Goal: Task Accomplishment & Management: Use online tool/utility

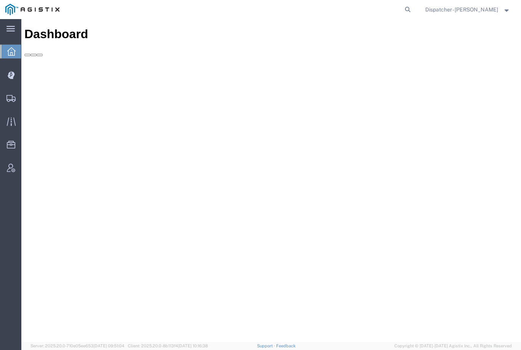
click at [10, 75] on icon at bounding box center [11, 75] width 2 height 2
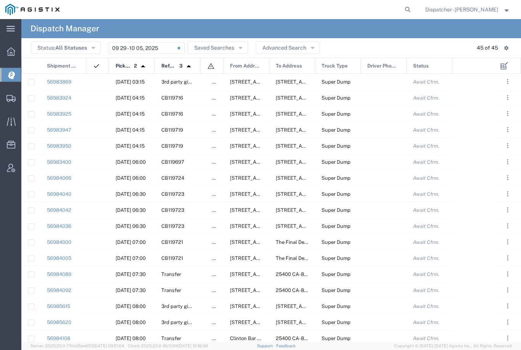
click at [119, 50] on input "[DATE] - [DATE]" at bounding box center [147, 47] width 76 height 11
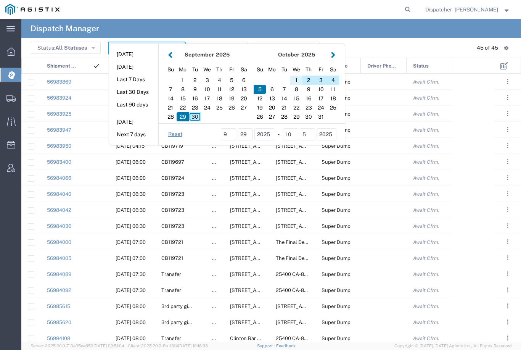
click at [298, 81] on div "1" at bounding box center [296, 80] width 12 height 9
click at [298, 77] on div "1" at bounding box center [296, 80] width 12 height 9
type input "[DATE]"
type input "[DATE] - [DATE]"
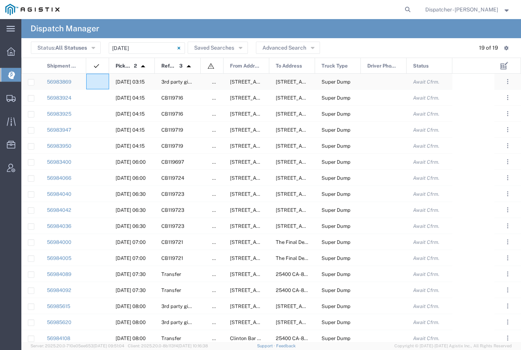
click at [95, 82] on agx-ag-table-icon-cell at bounding box center [95, 82] width 5 height 6
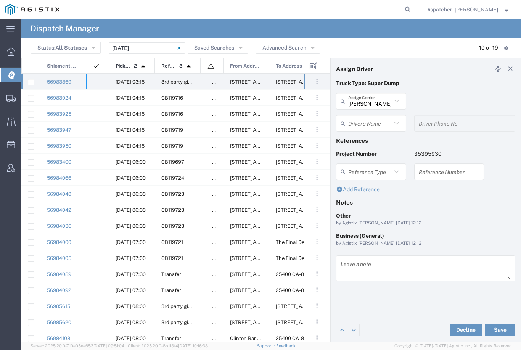
click at [384, 95] on input "[PERSON_NAME] & Sons Trucking, Inc" at bounding box center [369, 101] width 43 height 13
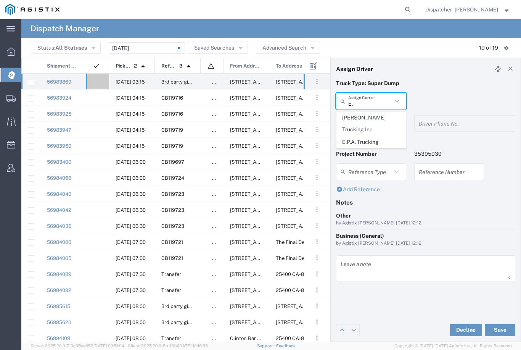
click at [368, 136] on span "E.P.A. Trucking" at bounding box center [371, 142] width 69 height 12
type input "E.P.A. Trucking"
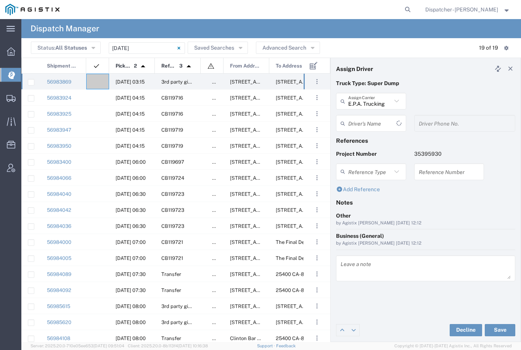
click at [372, 119] on input "text" at bounding box center [372, 123] width 48 height 13
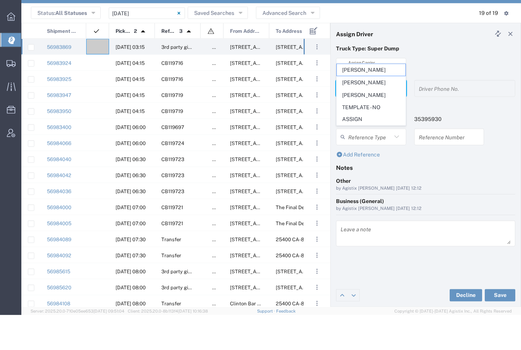
click at [372, 124] on span "[PERSON_NAME]" at bounding box center [371, 130] width 69 height 12
type input "[PERSON_NAME]"
type input "6505371145"
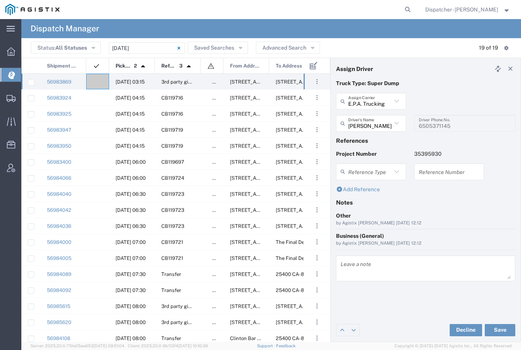
click at [496, 330] on button "Save" at bounding box center [500, 330] width 31 height 12
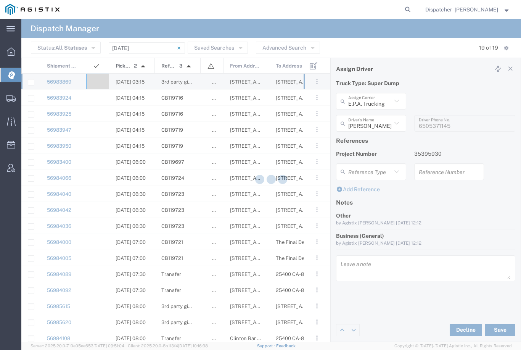
type input "[PERSON_NAME]"
type input "E.P.A. Trucking"
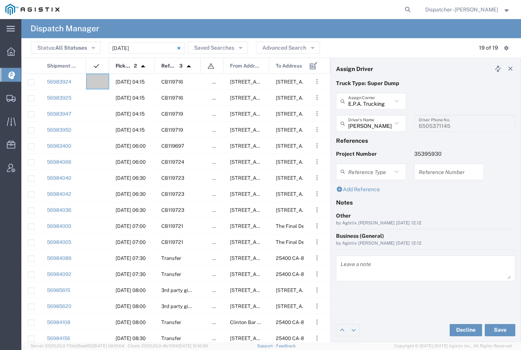
click at [94, 76] on div at bounding box center [97, 82] width 23 height 16
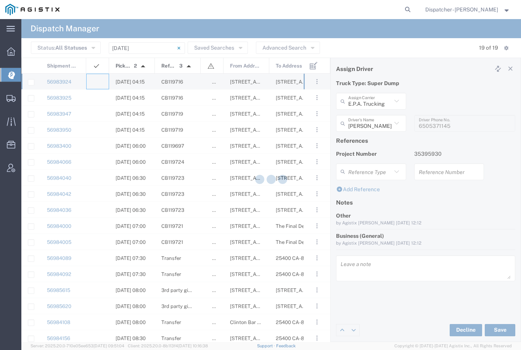
type input "[PERSON_NAME] & Sons Trucking, Inc"
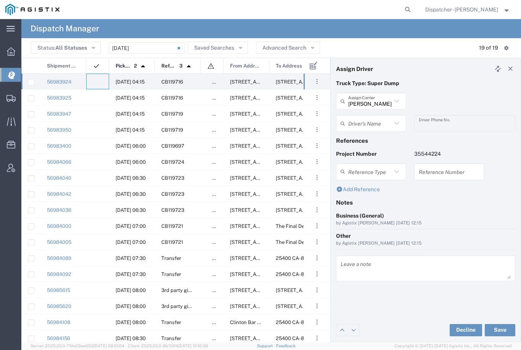
click at [377, 122] on agx-dropdown-input "Driver's Name [PERSON_NAME] [PERSON_NAME] [PERSON_NAME] [PERSON_NAME] [PERSON_N…" at bounding box center [371, 123] width 70 height 17
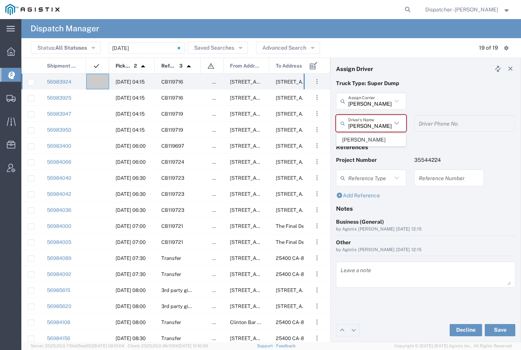
click at [370, 138] on span "[PERSON_NAME]" at bounding box center [371, 140] width 69 height 12
type input "[PERSON_NAME]"
type input "2096295517"
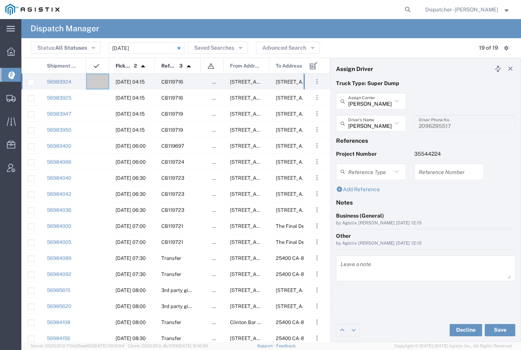
click at [500, 330] on button "Save" at bounding box center [500, 330] width 31 height 12
type input "[PERSON_NAME]"
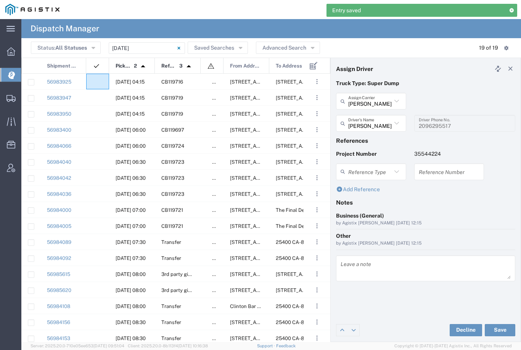
click at [93, 82] on agx-ag-table-icon-cell at bounding box center [95, 82] width 5 height 6
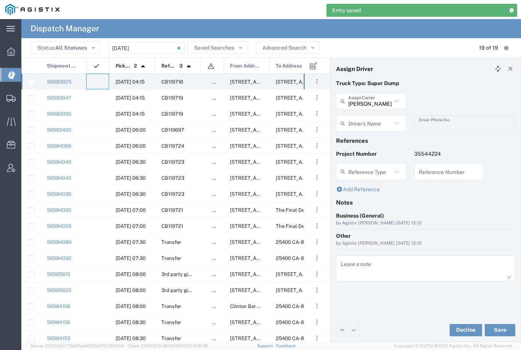
click at [371, 95] on input "[PERSON_NAME] & Sons Trucking, Inc" at bounding box center [369, 101] width 43 height 13
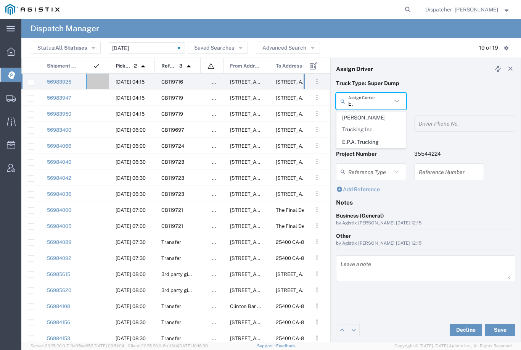
type input "E"
click at [373, 115] on span "MX Trucking" at bounding box center [371, 118] width 69 height 12
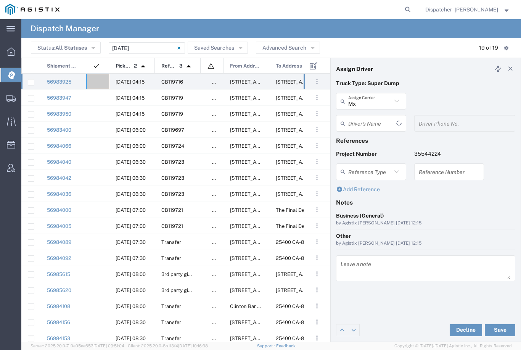
type input "MX Trucking"
click at [375, 118] on input "text" at bounding box center [372, 123] width 48 height 13
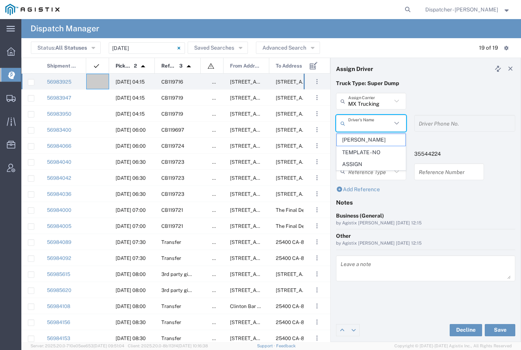
click at [361, 137] on span "[PERSON_NAME]" at bounding box center [371, 140] width 69 height 12
type input "[PERSON_NAME]"
type input "[PHONE_NUMBER]"
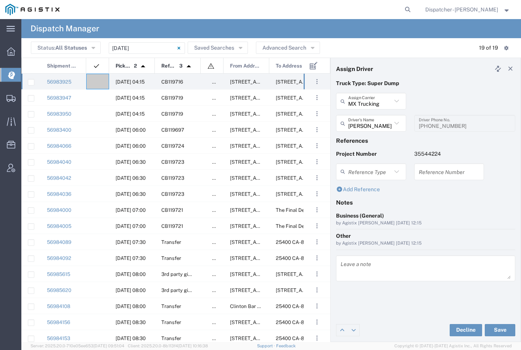
click at [502, 330] on button "Save" at bounding box center [500, 330] width 31 height 12
type input "[PERSON_NAME]"
type input "MX Trucking"
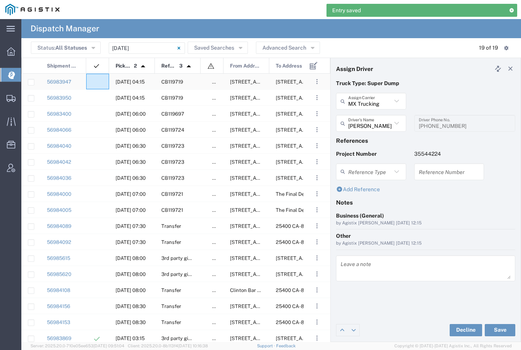
click at [100, 78] on div at bounding box center [97, 82] width 23 height 16
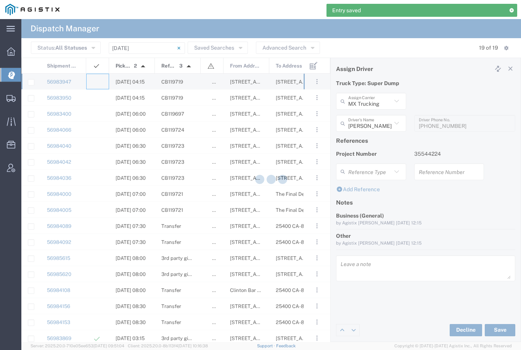
type input "[PERSON_NAME] & Sons Trucking, Inc"
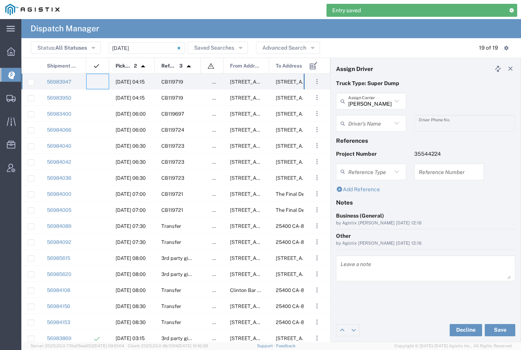
click at [368, 99] on input "[PERSON_NAME] & Sons Trucking, Inc" at bounding box center [369, 101] width 43 height 13
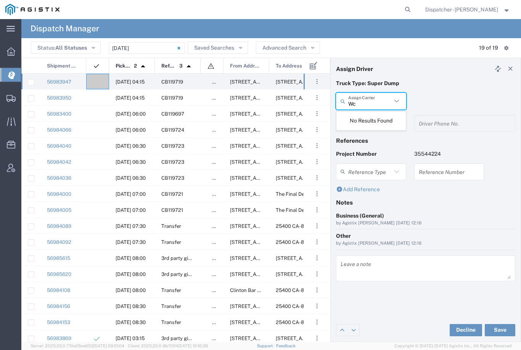
type input "W"
click at [366, 116] on span "[PERSON_NAME]" at bounding box center [371, 118] width 69 height 12
type input "[PERSON_NAME]"
click at [371, 122] on input "text" at bounding box center [369, 123] width 43 height 13
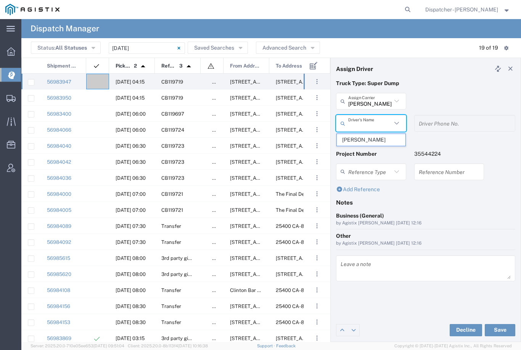
click at [361, 137] on span "[PERSON_NAME]" at bounding box center [371, 140] width 69 height 12
click at [504, 331] on button "Save" at bounding box center [500, 330] width 31 height 12
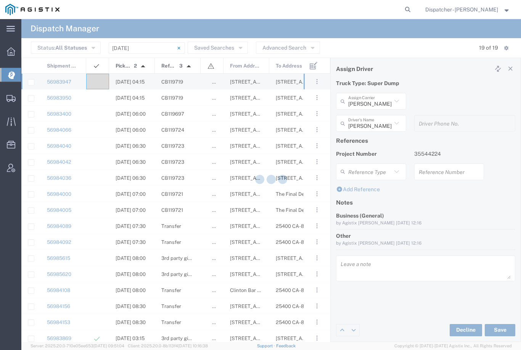
type input "[PERSON_NAME]"
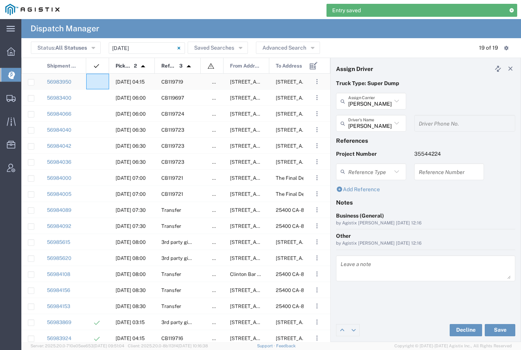
click at [96, 82] on agx-ag-table-icon-cell at bounding box center [95, 82] width 5 height 6
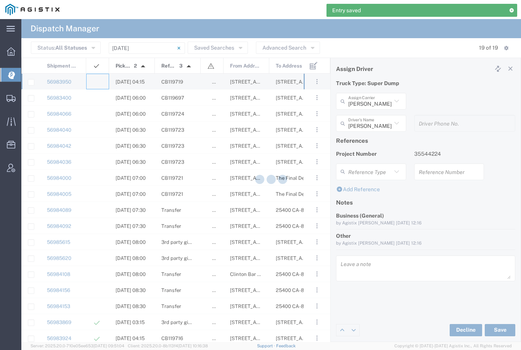
type input "[PERSON_NAME] & Sons Trucking, Inc"
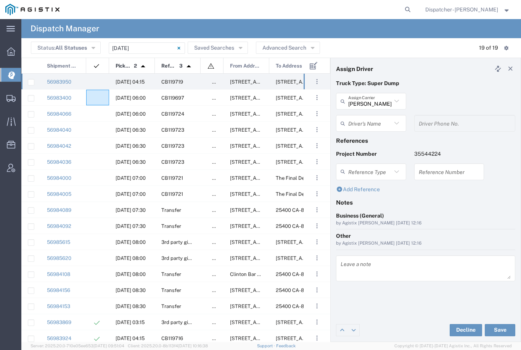
click at [93, 96] on agx-ag-table-icon-cell at bounding box center [95, 98] width 5 height 6
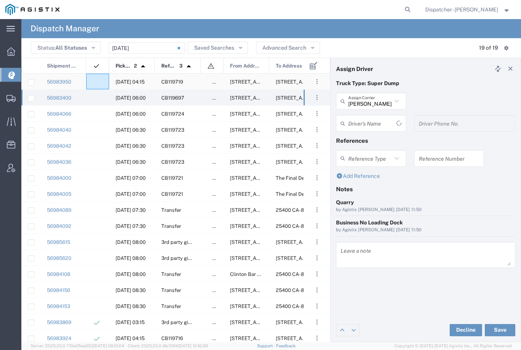
click at [93, 85] on agx-ag-table-icon-cell at bounding box center [95, 82] width 5 height 6
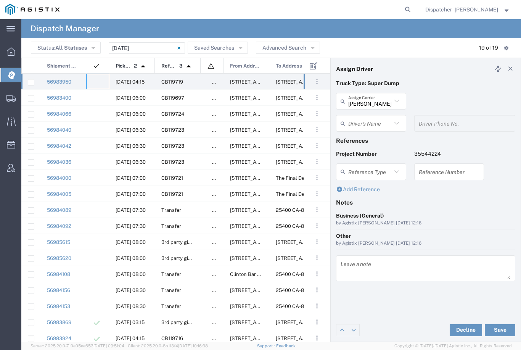
click at [373, 95] on input "[PERSON_NAME] & Sons Trucking, Inc" at bounding box center [369, 101] width 43 height 13
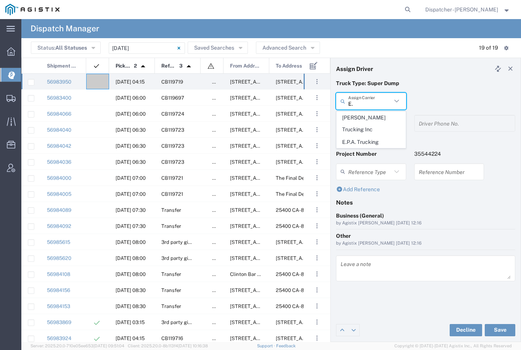
click at [361, 136] on span "E.P.A. Trucking" at bounding box center [371, 142] width 69 height 12
type input "E.P.A. Trucking"
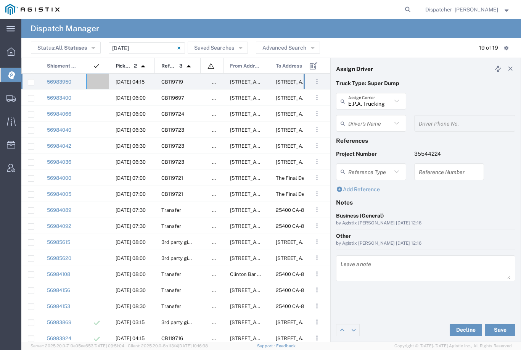
click at [372, 119] on input "text" at bounding box center [369, 123] width 43 height 13
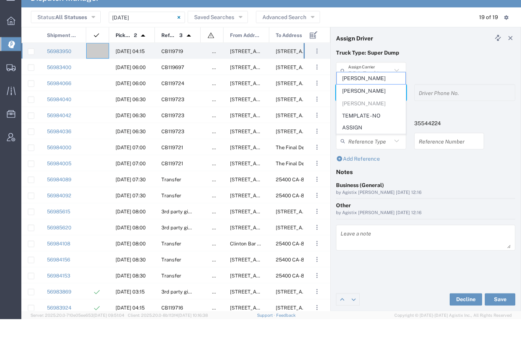
click at [368, 116] on span "[PERSON_NAME]" at bounding box center [371, 122] width 69 height 12
type input "[PERSON_NAME]"
type input "[PHONE_NUMBER]"
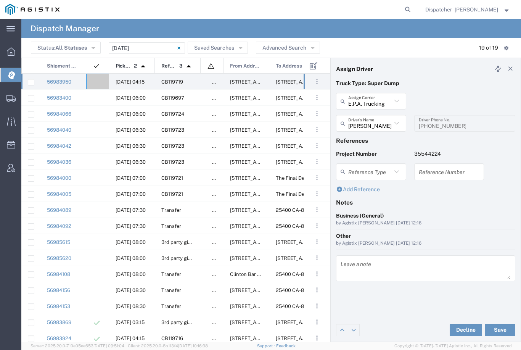
click at [498, 329] on button "Save" at bounding box center [500, 330] width 31 height 12
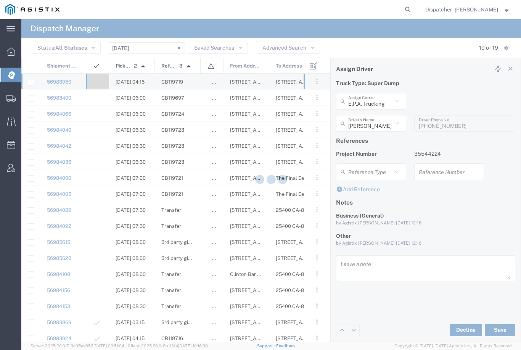
type input "[PERSON_NAME]"
type input "E.P.A. Trucking"
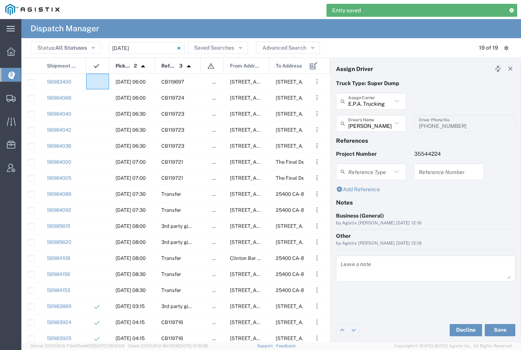
click at [98, 77] on div at bounding box center [97, 82] width 23 height 16
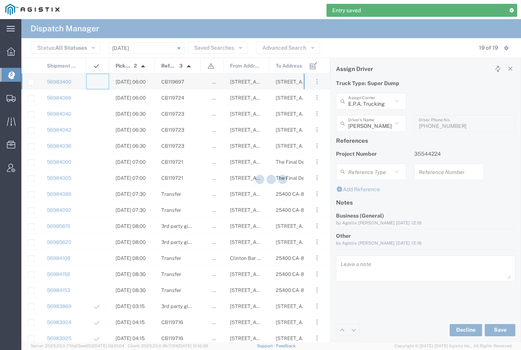
type input "[PERSON_NAME] & Sons Trucking, Inc"
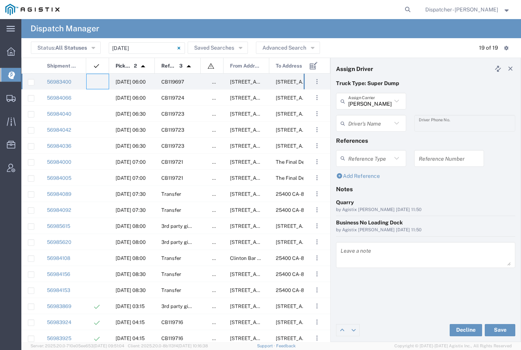
click at [98, 79] on div at bounding box center [97, 82] width 23 height 16
click at [97, 79] on agx-ag-table-icon-cell at bounding box center [95, 82] width 5 height 6
click at [371, 98] on input "[PERSON_NAME] & Sons Trucking, Inc" at bounding box center [369, 101] width 43 height 13
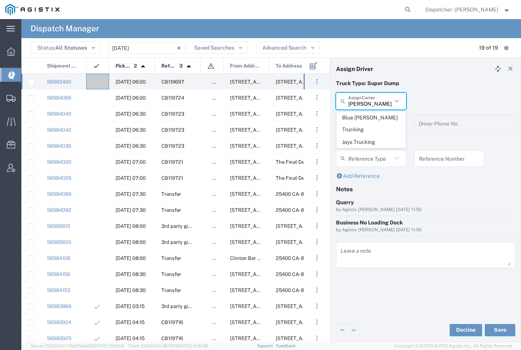
click at [367, 136] on span "Jays Trucking" at bounding box center [371, 142] width 69 height 12
type input "Jays Trucking"
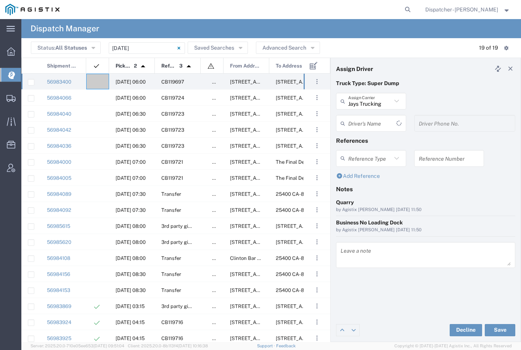
click at [373, 124] on agx-dropdown-input "Driver's Name [PERSON_NAME] [PERSON_NAME] [PERSON_NAME] [PERSON_NAME] [PERSON_N…" at bounding box center [371, 123] width 70 height 17
click at [361, 137] on span "[PERSON_NAME]" at bounding box center [371, 140] width 69 height 12
type input "[PERSON_NAME]"
type input "[PHONE_NUMBER]"
click at [500, 332] on button "Save" at bounding box center [500, 330] width 31 height 12
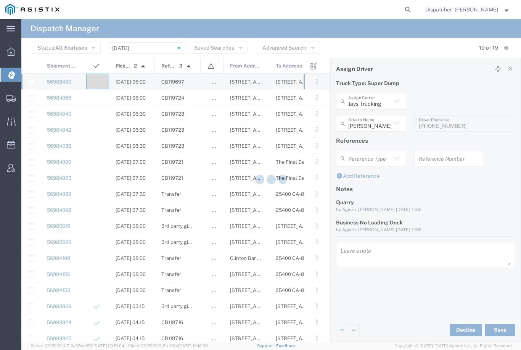
type input "[PERSON_NAME]"
type input "Jays Trucking"
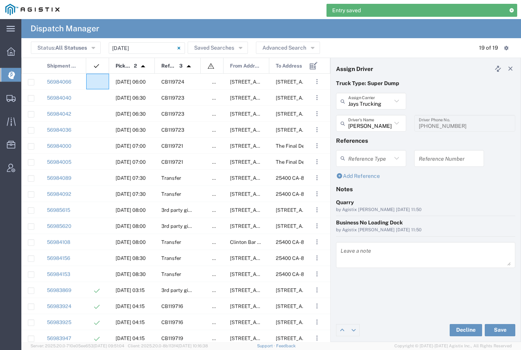
click at [97, 78] on div at bounding box center [97, 82] width 23 height 16
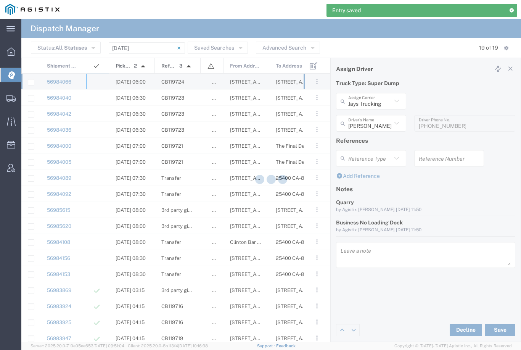
type input "[PERSON_NAME] & Sons Trucking, Inc"
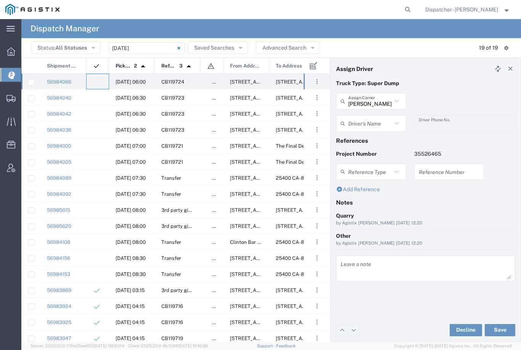
click at [370, 122] on input "text" at bounding box center [369, 123] width 43 height 13
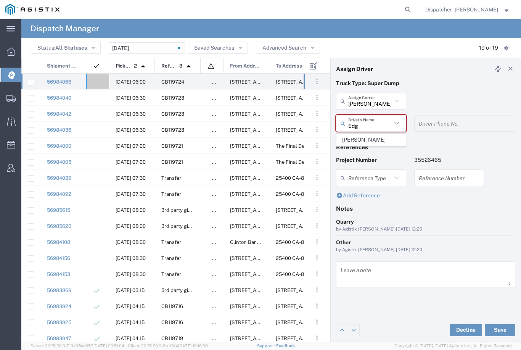
click at [365, 137] on span "[PERSON_NAME]" at bounding box center [371, 140] width 69 height 12
type input "[PERSON_NAME]"
type input "[PHONE_NUMBER]"
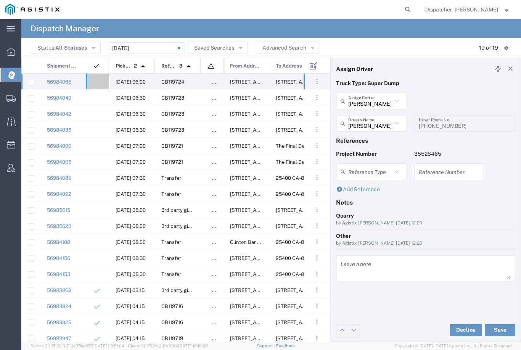
click at [501, 329] on button "Save" at bounding box center [500, 330] width 31 height 12
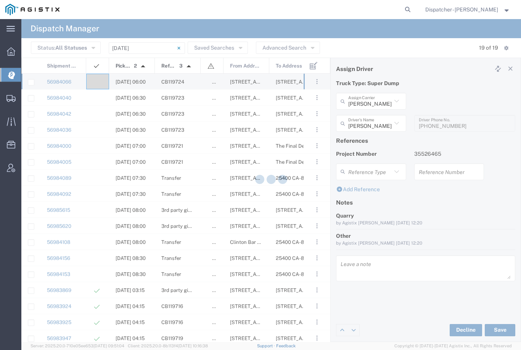
type input "[PERSON_NAME]"
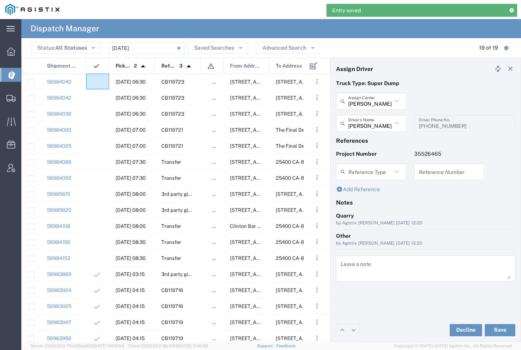
click at [97, 79] on agx-ag-table-icon-cell at bounding box center [95, 82] width 5 height 6
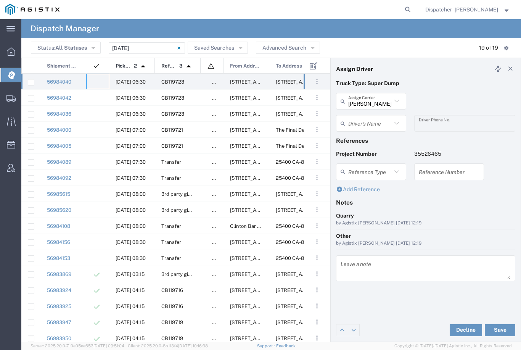
click at [372, 122] on input "text" at bounding box center [369, 123] width 43 height 13
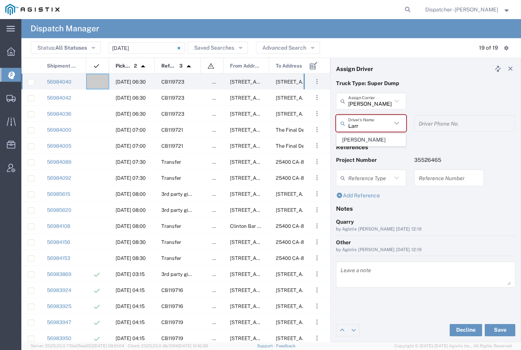
click at [358, 140] on span "[PERSON_NAME]" at bounding box center [371, 140] width 69 height 12
type input "[PERSON_NAME]"
type input "[PHONE_NUMBER]"
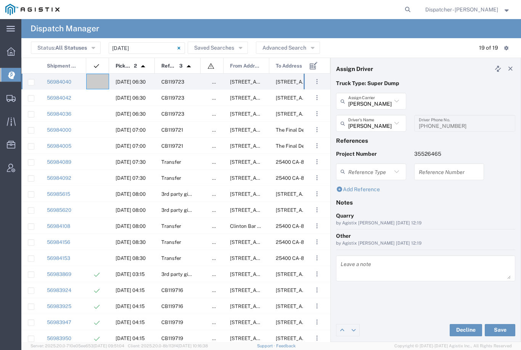
click at [502, 330] on button "Save" at bounding box center [500, 330] width 31 height 12
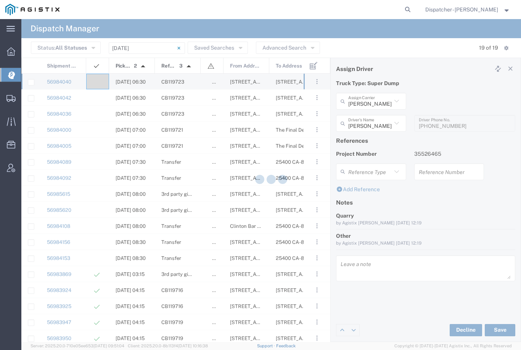
type input "[PERSON_NAME]"
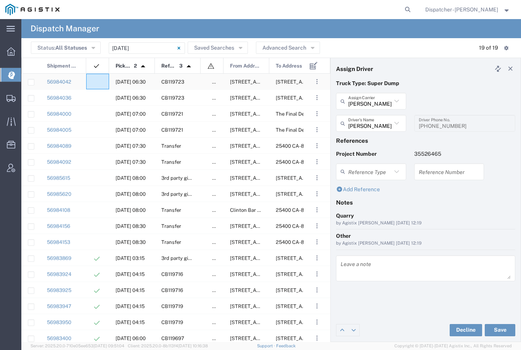
click at [97, 85] on agx-ag-table-icon-cell at bounding box center [95, 82] width 5 height 6
click at [370, 124] on input "text" at bounding box center [372, 123] width 48 height 13
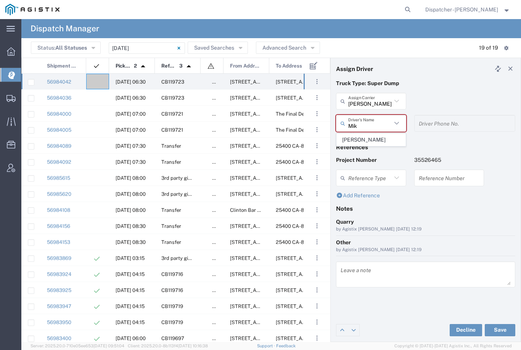
click at [371, 140] on span "[PERSON_NAME]" at bounding box center [371, 140] width 69 height 12
type input "[PERSON_NAME]"
type input "[PHONE_NUMBER]"
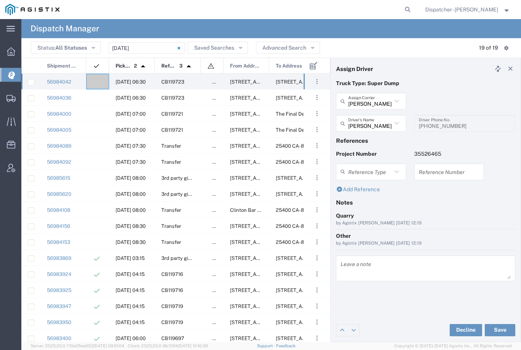
click at [502, 333] on button "Save" at bounding box center [500, 330] width 31 height 12
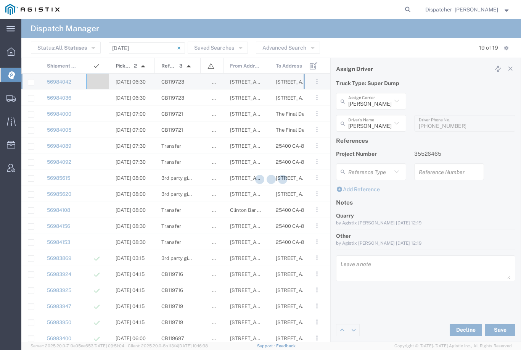
type input "[PERSON_NAME]"
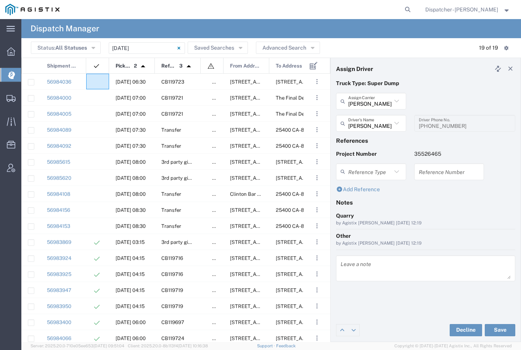
click at [94, 83] on agx-ag-table-icon-cell at bounding box center [95, 82] width 5 height 6
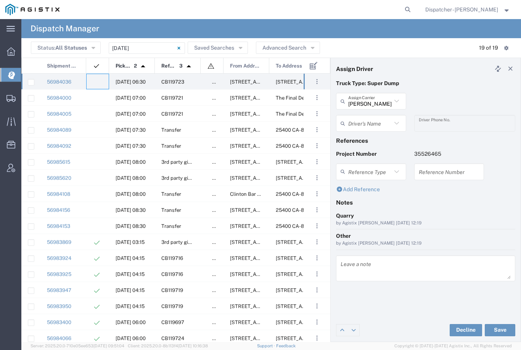
click at [96, 82] on agx-ag-table-icon-cell at bounding box center [95, 82] width 5 height 6
click at [376, 124] on input "text" at bounding box center [369, 123] width 43 height 13
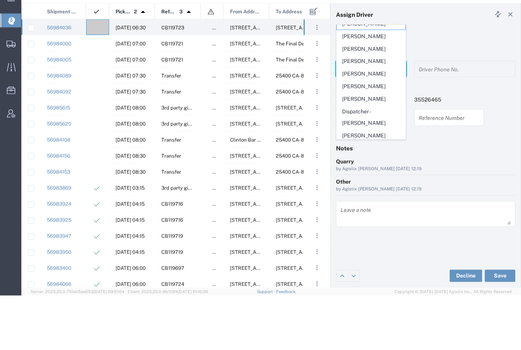
scroll to position [7, 0]
click at [365, 122] on span "[PERSON_NAME]" at bounding box center [371, 128] width 69 height 12
type input "[PERSON_NAME]"
type input "9258126210"
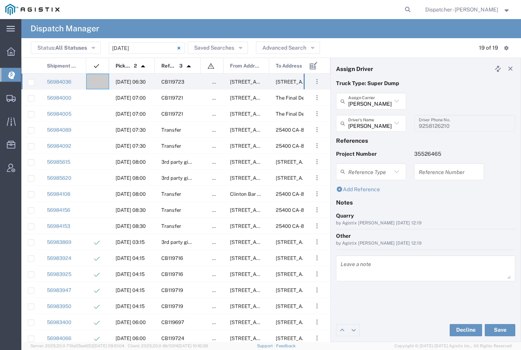
click at [499, 329] on button "Save" at bounding box center [500, 330] width 31 height 12
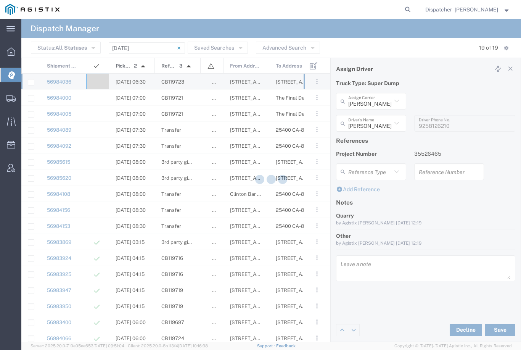
type input "[PERSON_NAME]"
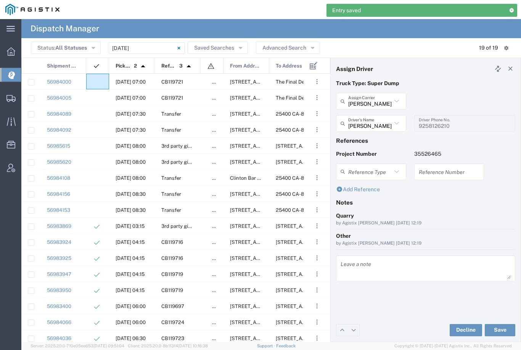
click at [96, 77] on div at bounding box center [97, 82] width 23 height 16
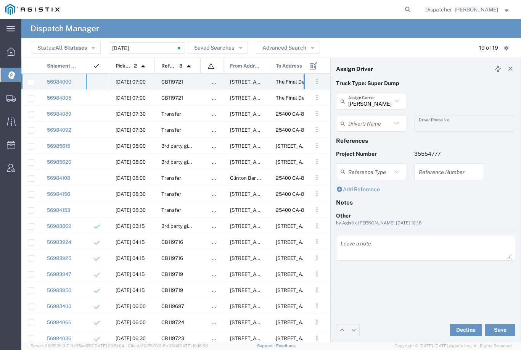
click at [377, 99] on input "[PERSON_NAME] & Sons Trucking, Inc" at bounding box center [369, 101] width 43 height 13
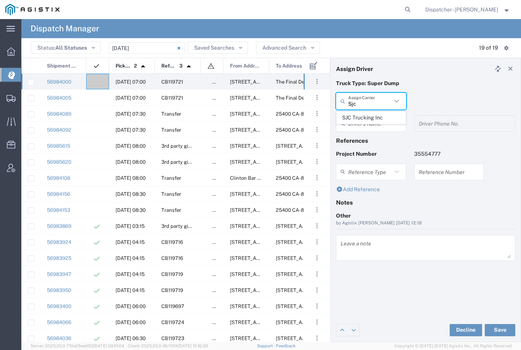
click at [373, 114] on span "SJC Trucking Inc" at bounding box center [371, 118] width 69 height 12
type input "SJC Trucking Inc"
click at [370, 119] on agx-dropdown-input "Driver's Name Brayan [PERSON_NAME] [PERSON_NAME] [PERSON_NAME]" at bounding box center [371, 123] width 70 height 17
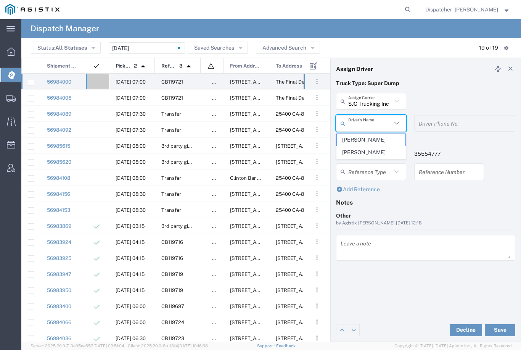
click at [360, 144] on span "[PERSON_NAME]" at bounding box center [371, 140] width 69 height 12
type input "[PERSON_NAME]"
type input "9255187628"
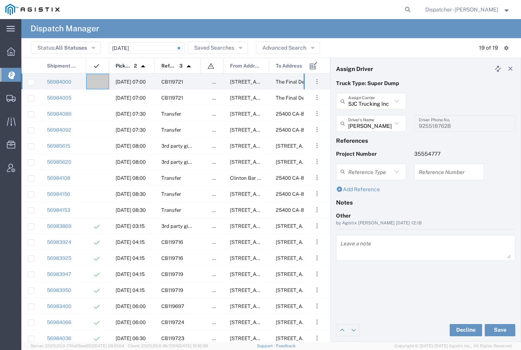
click at [503, 331] on button "Save" at bounding box center [500, 330] width 31 height 12
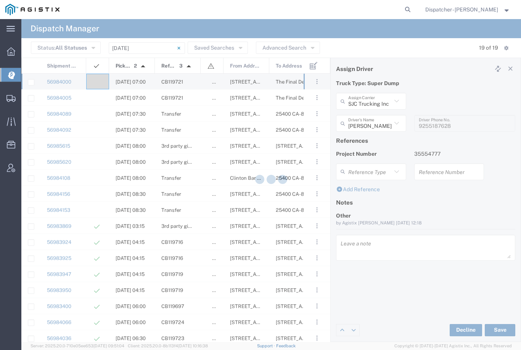
type input "[PERSON_NAME]"
type input "SJC Trucking Inc"
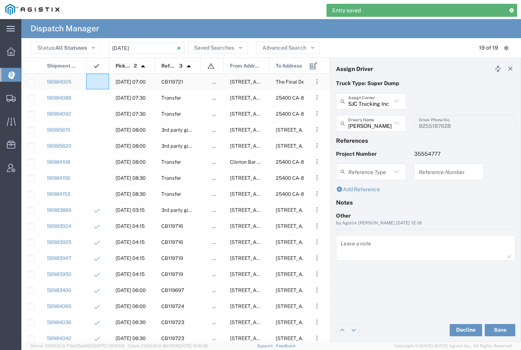
click at [95, 82] on agx-ag-table-icon-cell at bounding box center [95, 82] width 5 height 6
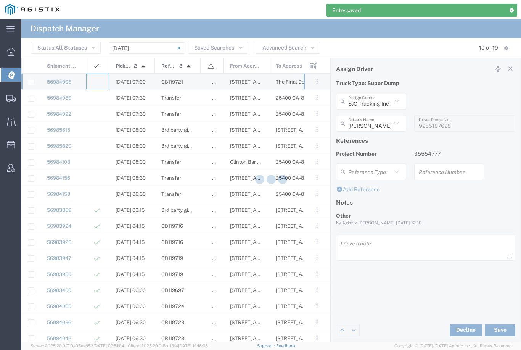
type input "[PERSON_NAME] & Sons Trucking, Inc"
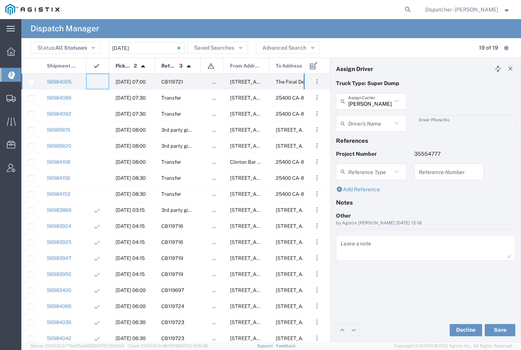
click at [376, 98] on input "[PERSON_NAME] & Sons Trucking, Inc" at bounding box center [369, 101] width 43 height 13
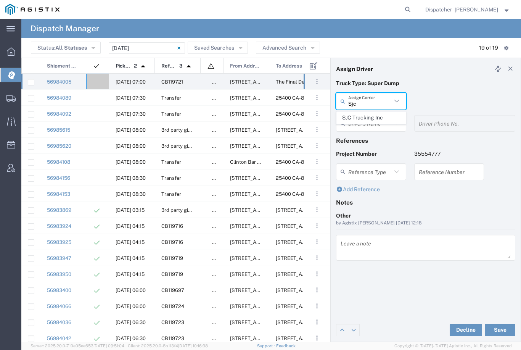
click at [366, 117] on span "SJC Trucking Inc" at bounding box center [371, 118] width 69 height 12
type input "SJC Trucking Inc"
click at [375, 120] on input "text" at bounding box center [372, 123] width 48 height 13
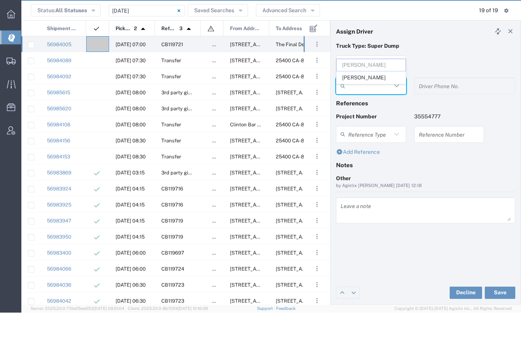
click at [363, 109] on span "[PERSON_NAME]" at bounding box center [371, 115] width 69 height 12
type input "[PERSON_NAME]"
type input "9255187628"
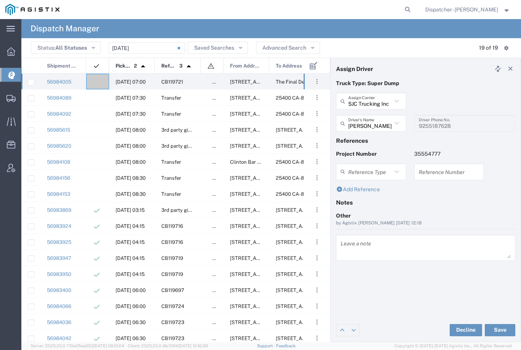
click at [502, 332] on button "Save" at bounding box center [500, 330] width 31 height 12
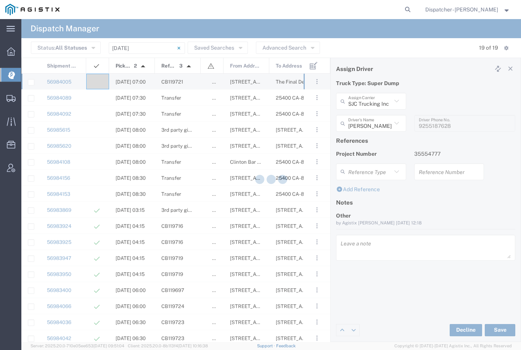
type input "[PERSON_NAME]"
type input "SJC Trucking Inc"
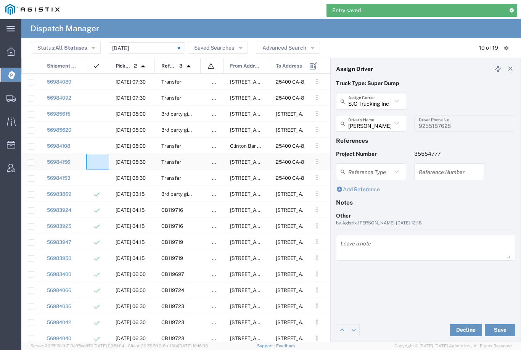
click at [96, 160] on agx-ag-table-icon-cell at bounding box center [95, 162] width 5 height 6
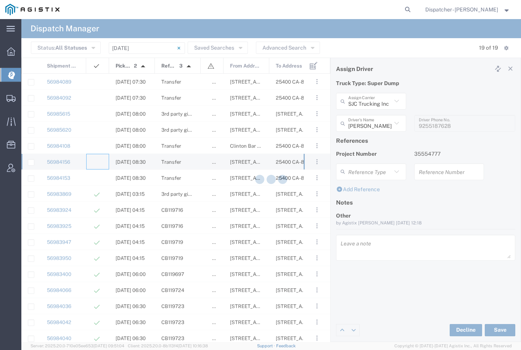
type input "[PERSON_NAME] & Sons Trucking, Inc"
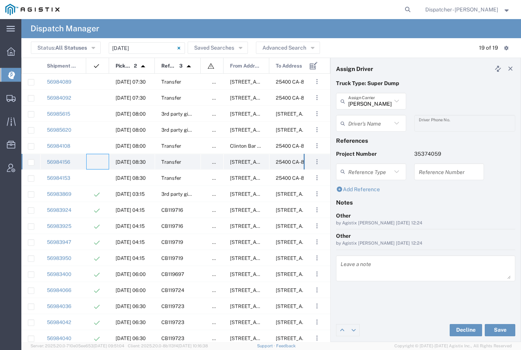
click at [95, 159] on agx-ag-table-icon-cell at bounding box center [95, 162] width 5 height 6
click at [372, 122] on agx-dropdown-input "Driver's Name [PERSON_NAME] [PERSON_NAME] [PERSON_NAME] [PERSON_NAME] [PERSON_N…" at bounding box center [371, 123] width 70 height 17
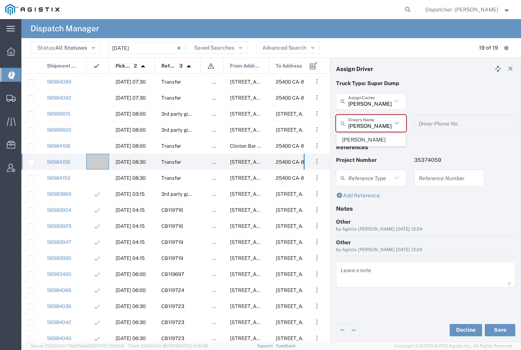
click at [371, 137] on span "[PERSON_NAME]" at bounding box center [371, 140] width 69 height 12
type input "[PERSON_NAME]"
type input "[PHONE_NUMBER]"
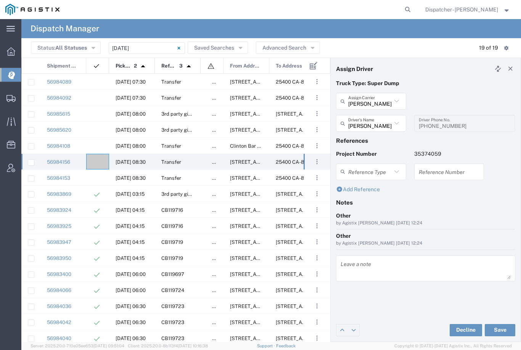
click at [500, 330] on button "Save" at bounding box center [500, 330] width 31 height 12
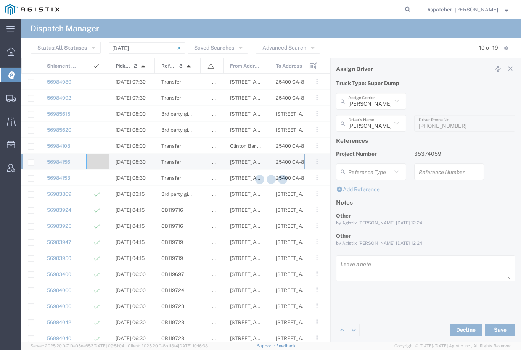
type input "[PERSON_NAME]"
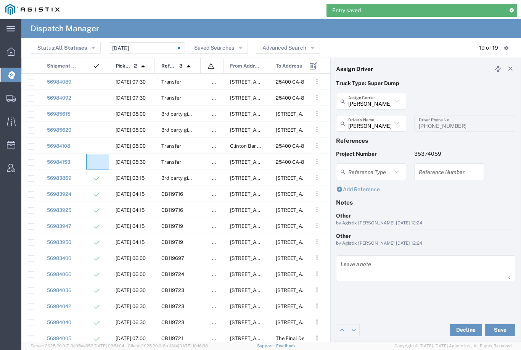
click at [93, 161] on agx-ag-table-icon-cell at bounding box center [95, 162] width 5 height 6
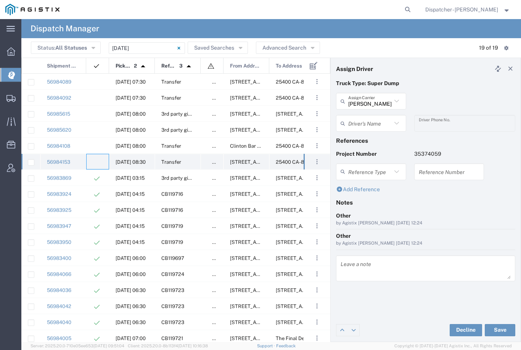
click at [96, 160] on agx-ag-table-icon-cell at bounding box center [95, 162] width 5 height 6
click at [96, 159] on agx-ag-table-icon-cell at bounding box center [95, 162] width 5 height 6
click at [372, 96] on input "[PERSON_NAME] & Sons Trucking, Inc" at bounding box center [369, 101] width 43 height 13
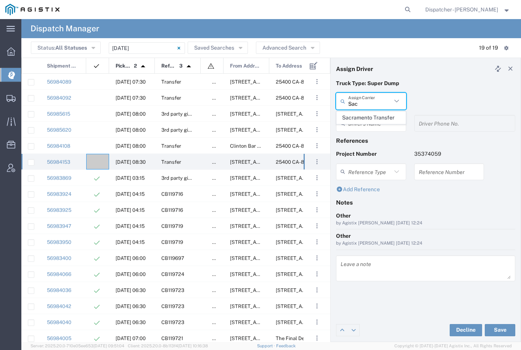
click at [368, 118] on span "Sacramento Transfer" at bounding box center [371, 118] width 69 height 12
type input "Sacramento Transfer"
click at [374, 118] on input "text" at bounding box center [372, 123] width 48 height 13
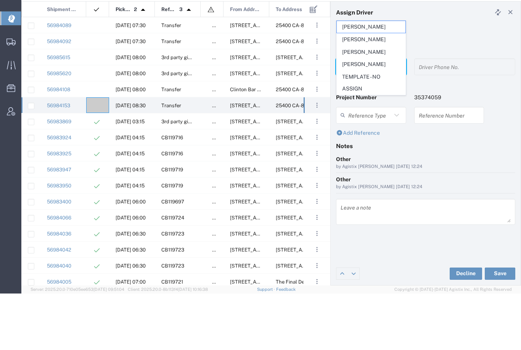
click at [361, 103] on span "[PERSON_NAME]" at bounding box center [371, 109] width 69 height 12
type input "[PERSON_NAME]"
type input "9166912267"
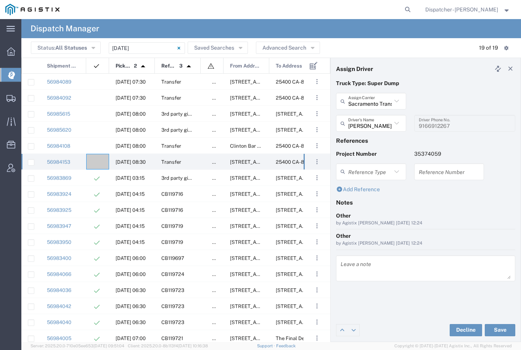
click at [503, 330] on button "Save" at bounding box center [500, 330] width 31 height 12
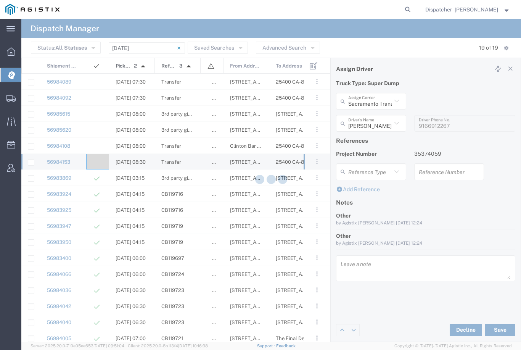
type input "[PERSON_NAME]"
type input "Sacramento Transfer"
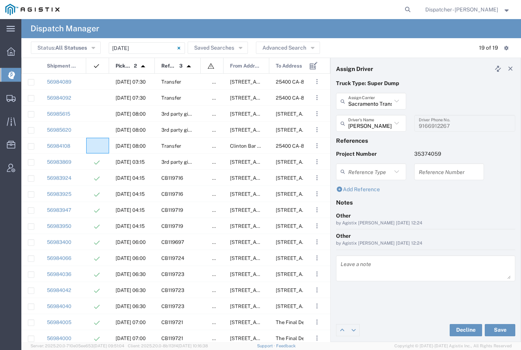
click at [96, 145] on agx-ag-table-icon-cell at bounding box center [95, 146] width 5 height 6
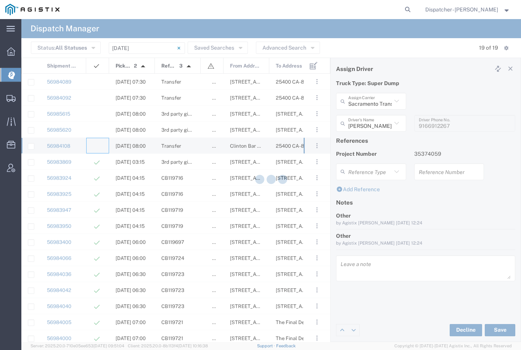
type input "[PERSON_NAME] & Sons Trucking, Inc"
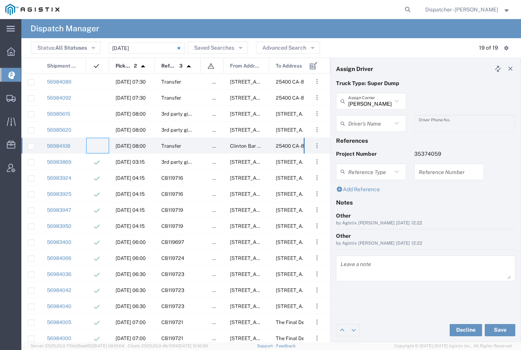
click at [377, 101] on input "[PERSON_NAME] & Sons Trucking, Inc" at bounding box center [369, 101] width 43 height 13
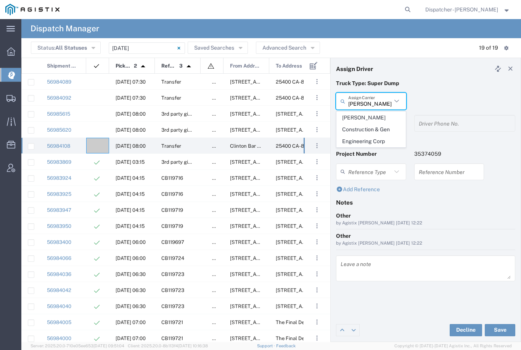
click at [370, 119] on span "[PERSON_NAME] Construction & Gen Engineering Corp" at bounding box center [371, 129] width 69 height 35
type input "[PERSON_NAME] Construction & Gen Engineering Corp"
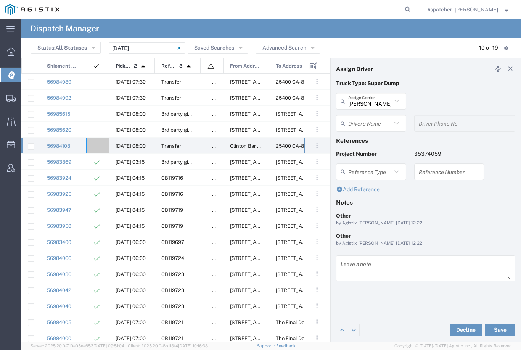
click at [371, 124] on input "text" at bounding box center [369, 123] width 43 height 13
click at [370, 140] on span "[PERSON_NAME]" at bounding box center [371, 140] width 69 height 12
type input "[PERSON_NAME]"
type input "[PHONE_NUMBER]"
click at [502, 332] on button "Save" at bounding box center [500, 330] width 31 height 12
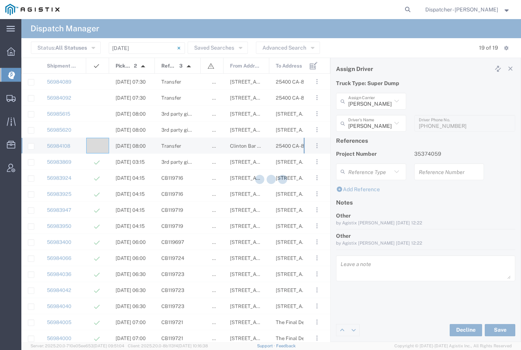
type input "[PERSON_NAME]"
type input "[PERSON_NAME] Construction & Gen Engineering Corp"
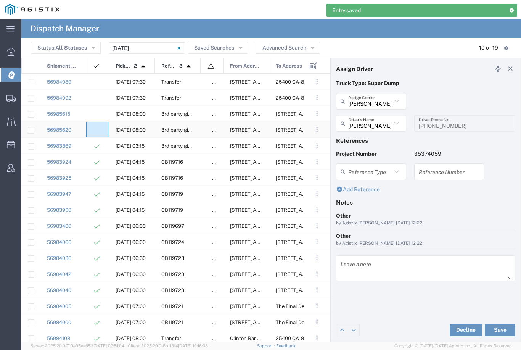
click at [97, 128] on agx-ag-table-icon-cell at bounding box center [95, 130] width 5 height 6
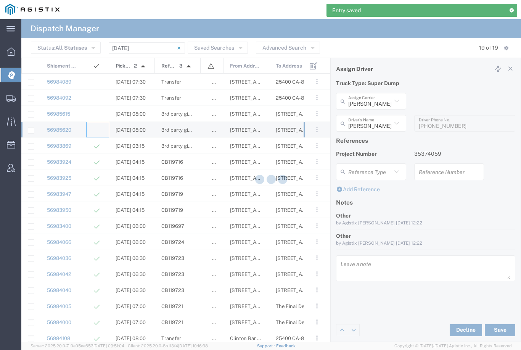
type input "[PERSON_NAME] & Sons Trucking, Inc"
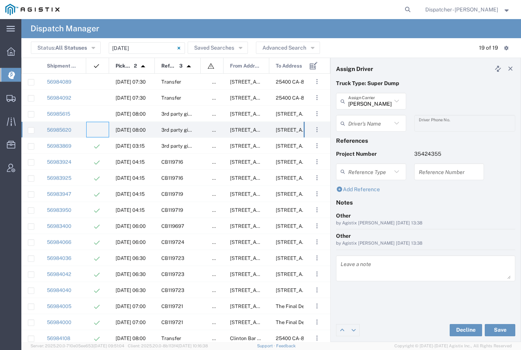
click at [370, 119] on input "text" at bounding box center [369, 123] width 43 height 13
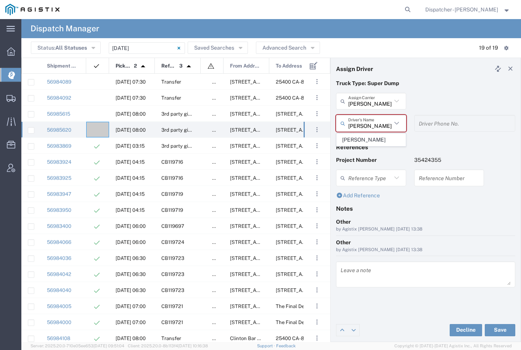
click at [371, 130] on input "[PERSON_NAME]" at bounding box center [369, 123] width 43 height 13
click at [367, 138] on span "[PERSON_NAME]" at bounding box center [371, 140] width 69 height 12
type input "[PERSON_NAME]"
type input "9253660399"
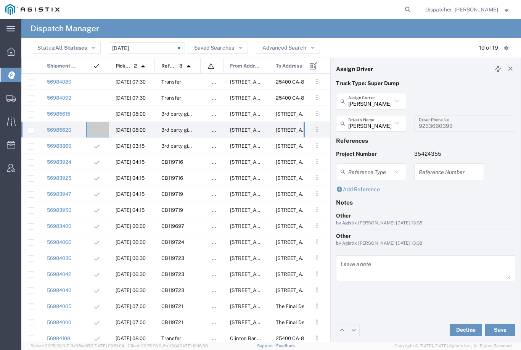
click at [499, 330] on button "Save" at bounding box center [500, 330] width 31 height 12
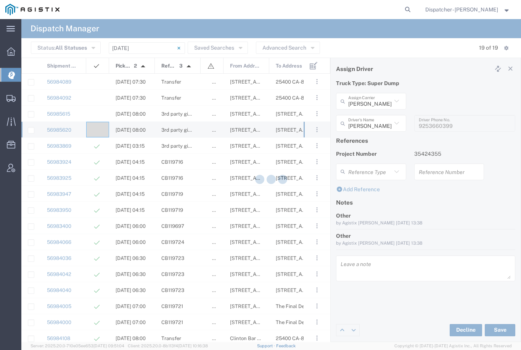
type input "[PERSON_NAME]"
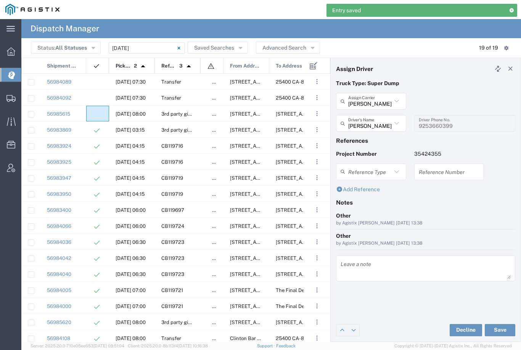
click at [97, 111] on agx-ag-table-icon-cell at bounding box center [95, 114] width 5 height 6
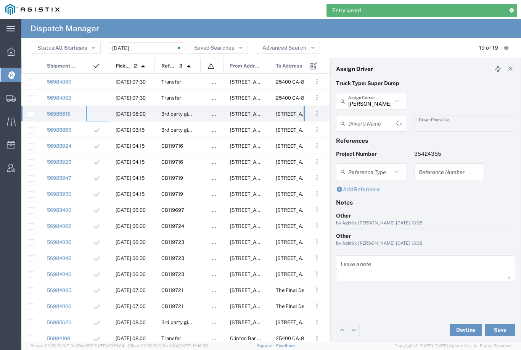
click at [378, 123] on input "text" at bounding box center [372, 123] width 48 height 13
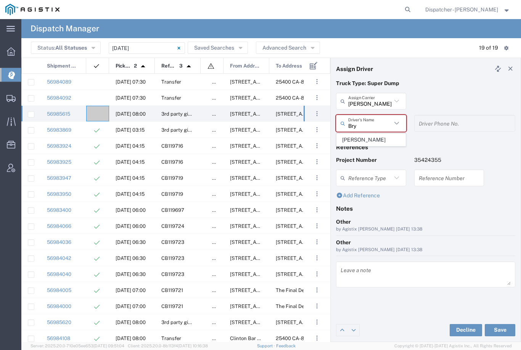
click at [363, 140] on span "[PERSON_NAME]" at bounding box center [371, 140] width 69 height 12
type input "[PERSON_NAME]"
type input "[PHONE_NUMBER]"
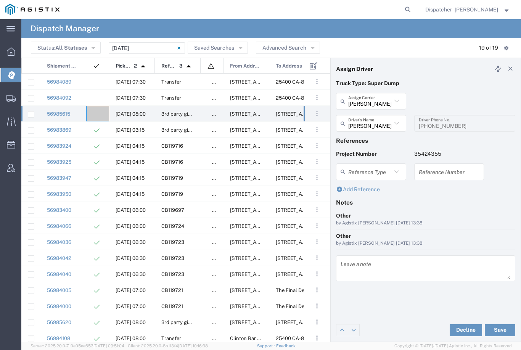
click at [500, 330] on button "Save" at bounding box center [500, 330] width 31 height 12
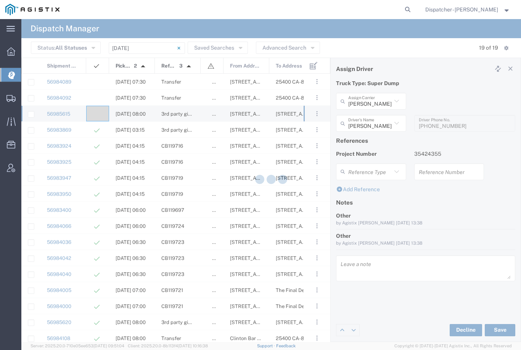
type input "[PERSON_NAME]"
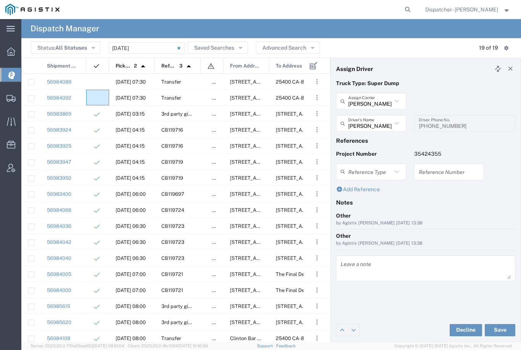
click at [95, 97] on agx-ag-table-icon-cell at bounding box center [95, 98] width 5 height 6
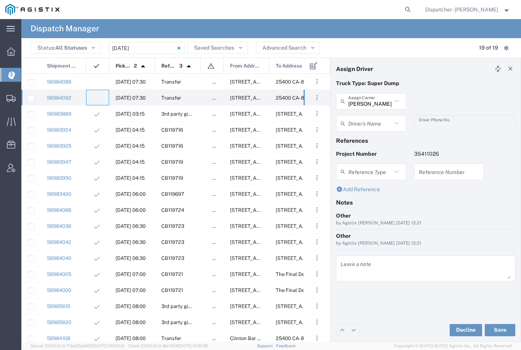
click at [378, 99] on input "[PERSON_NAME] & Sons Trucking, Inc" at bounding box center [369, 101] width 43 height 13
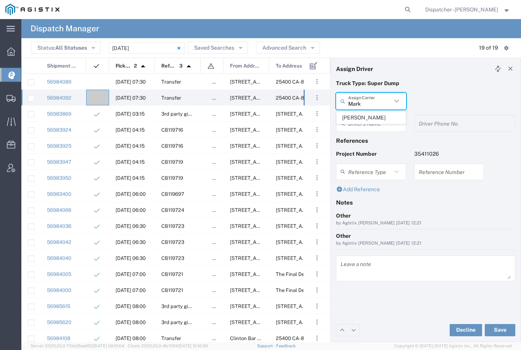
click at [370, 118] on span "[PERSON_NAME]" at bounding box center [371, 118] width 69 height 12
type input "[PERSON_NAME]"
click at [370, 119] on input "text" at bounding box center [372, 123] width 48 height 13
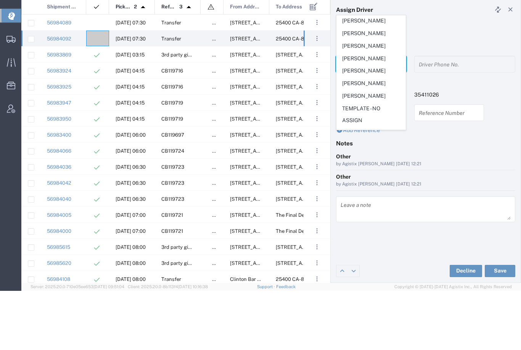
scroll to position [51, 0]
click at [363, 99] on span "[PERSON_NAME]" at bounding box center [371, 105] width 69 height 12
type input "[PERSON_NAME]"
type input "9164175343"
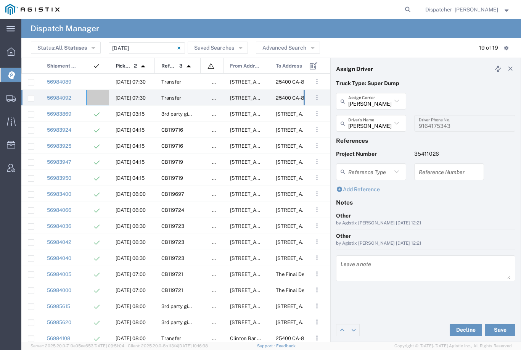
click at [504, 331] on button "Save" at bounding box center [500, 330] width 31 height 12
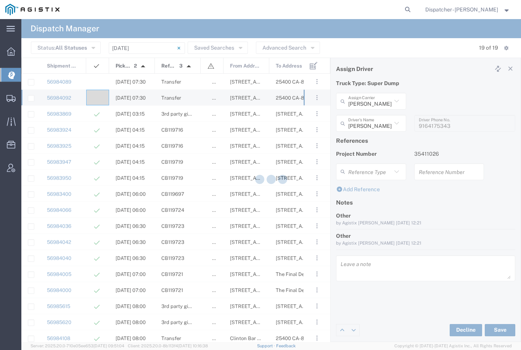
type input "[PERSON_NAME]"
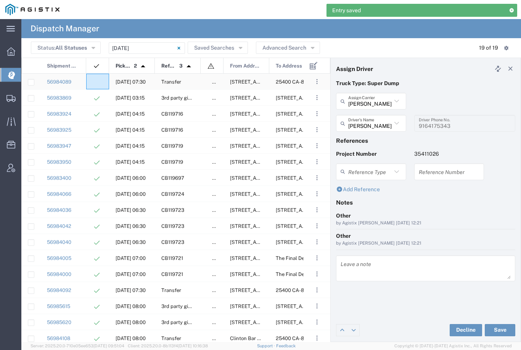
click at [97, 79] on agx-ag-table-icon-cell at bounding box center [95, 82] width 5 height 6
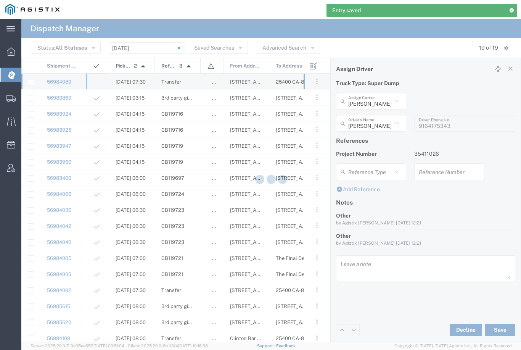
type input "[PERSON_NAME] & Sons Trucking, Inc"
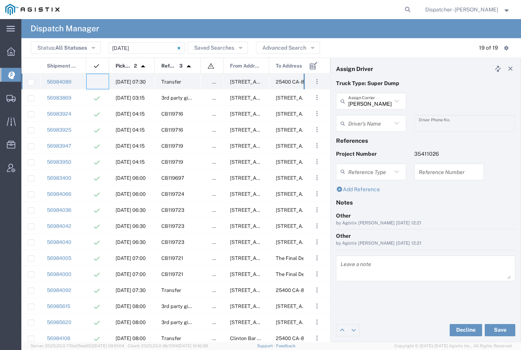
click at [97, 80] on agx-ag-table-icon-cell at bounding box center [95, 82] width 5 height 6
click at [95, 76] on div at bounding box center [97, 82] width 23 height 16
click at [367, 98] on input "[PERSON_NAME] & Sons Trucking, Inc" at bounding box center [369, 101] width 43 height 13
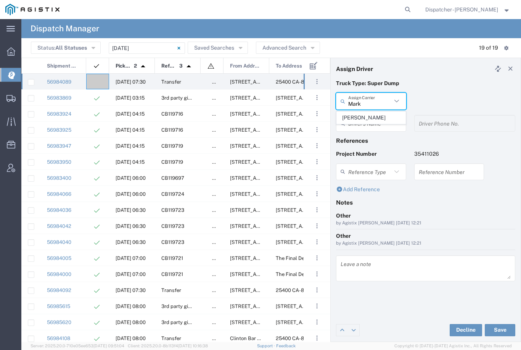
click at [366, 117] on span "[PERSON_NAME]" at bounding box center [371, 118] width 69 height 12
type input "[PERSON_NAME]"
click at [97, 77] on div at bounding box center [97, 82] width 23 height 16
click at [372, 119] on agx-dropdown-input "Driver's Name [PERSON_NAME] [PERSON_NAME] [PERSON_NAME] [PERSON_NAME] [PERSON_N…" at bounding box center [371, 123] width 70 height 17
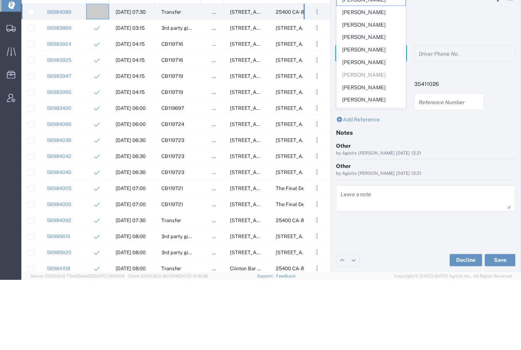
click at [367, 126] on span "[PERSON_NAME]" at bounding box center [371, 132] width 69 height 12
type input "[PERSON_NAME]"
type input "[PHONE_NUMBER]"
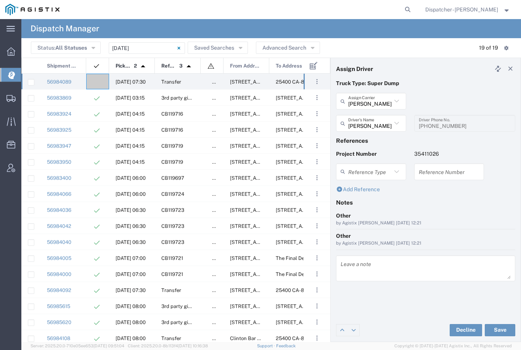
click at [502, 330] on button "Save" at bounding box center [500, 330] width 31 height 12
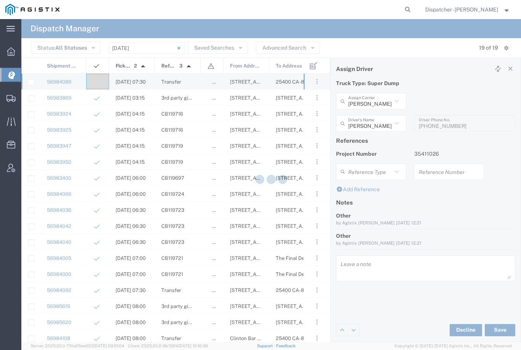
type input "[PERSON_NAME]"
